Goal: Transaction & Acquisition: Purchase product/service

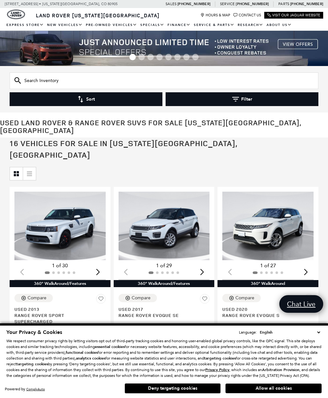
click at [267, 387] on button "Allow all cookies" at bounding box center [274, 389] width 96 height 10
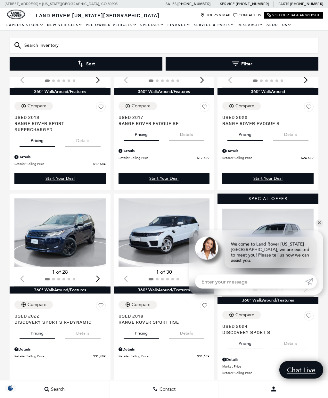
scroll to position [192, 0]
click at [319, 227] on link "✕" at bounding box center [320, 224] width 8 height 8
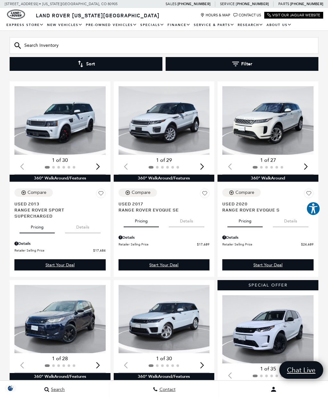
scroll to position [0, 0]
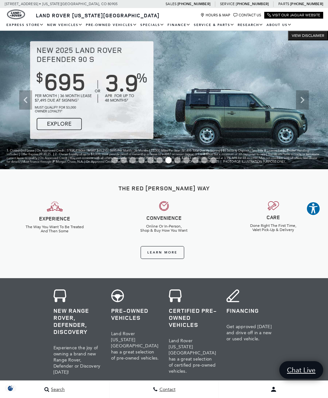
click at [0, 0] on link "Certified Pre-Owned Offers" at bounding box center [0, 0] width 0 height 0
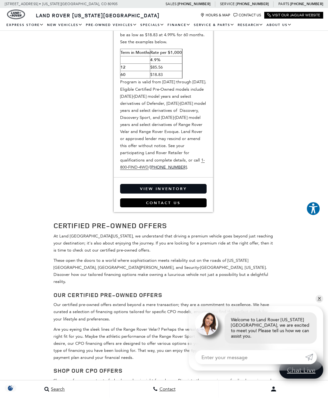
scroll to position [1120, 0]
